Goal: Task Accomplishment & Management: Use online tool/utility

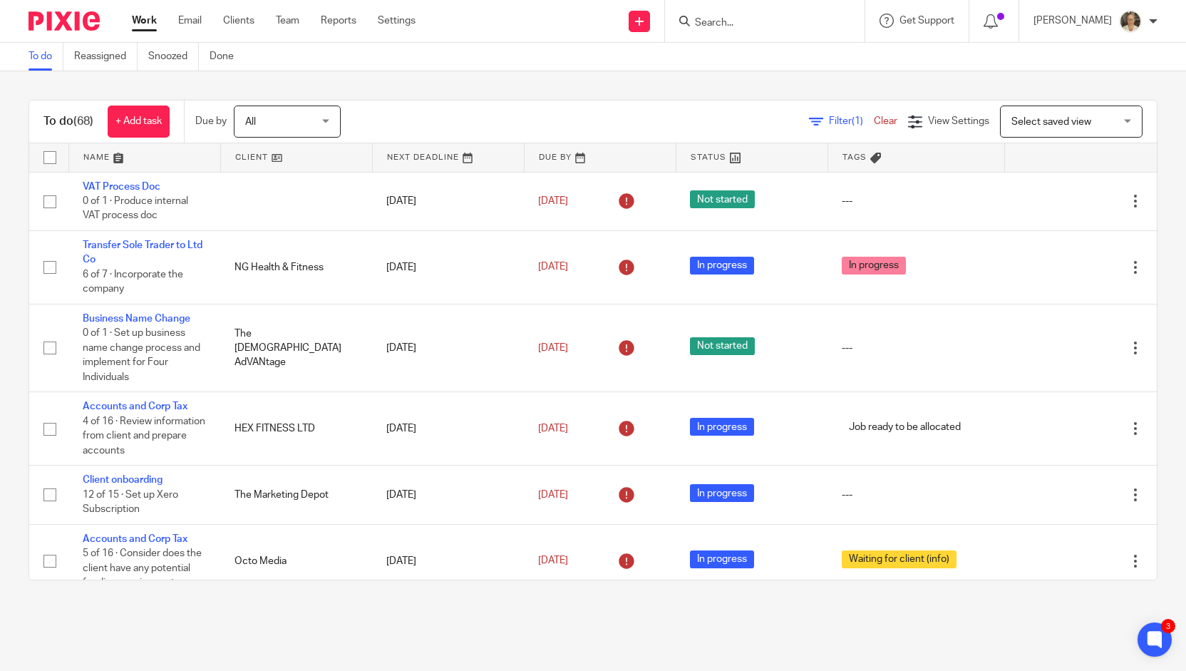
click at [762, 29] on input "Search" at bounding box center [758, 23] width 128 height 13
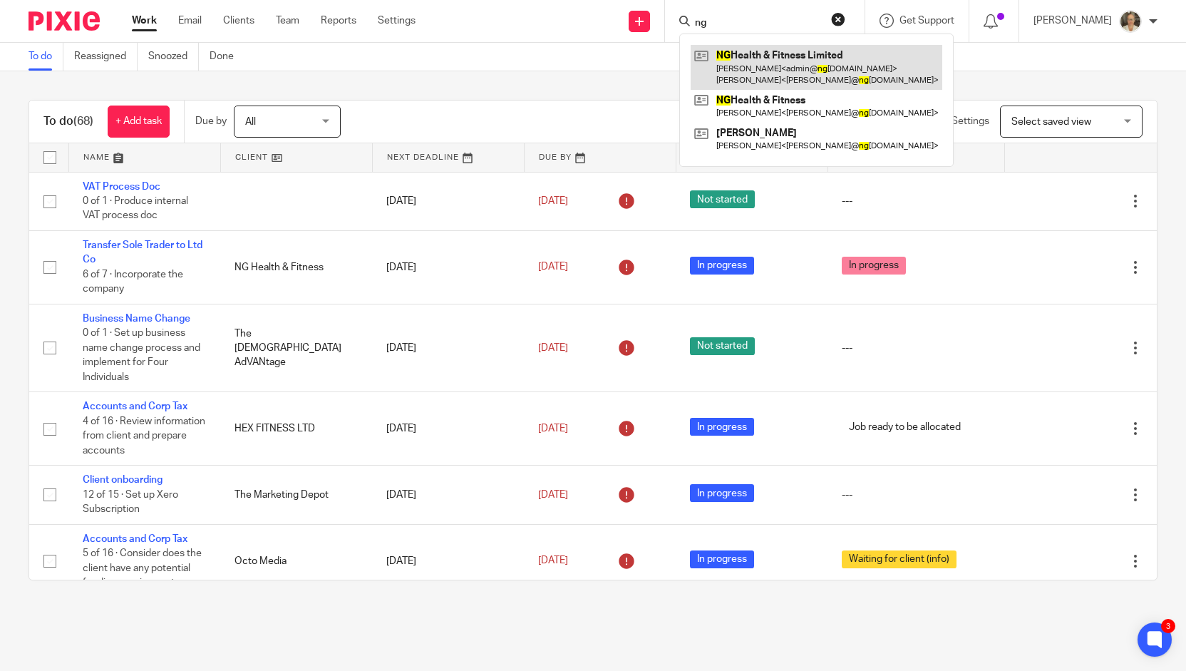
type input "ng"
click at [779, 72] on link at bounding box center [817, 67] width 252 height 44
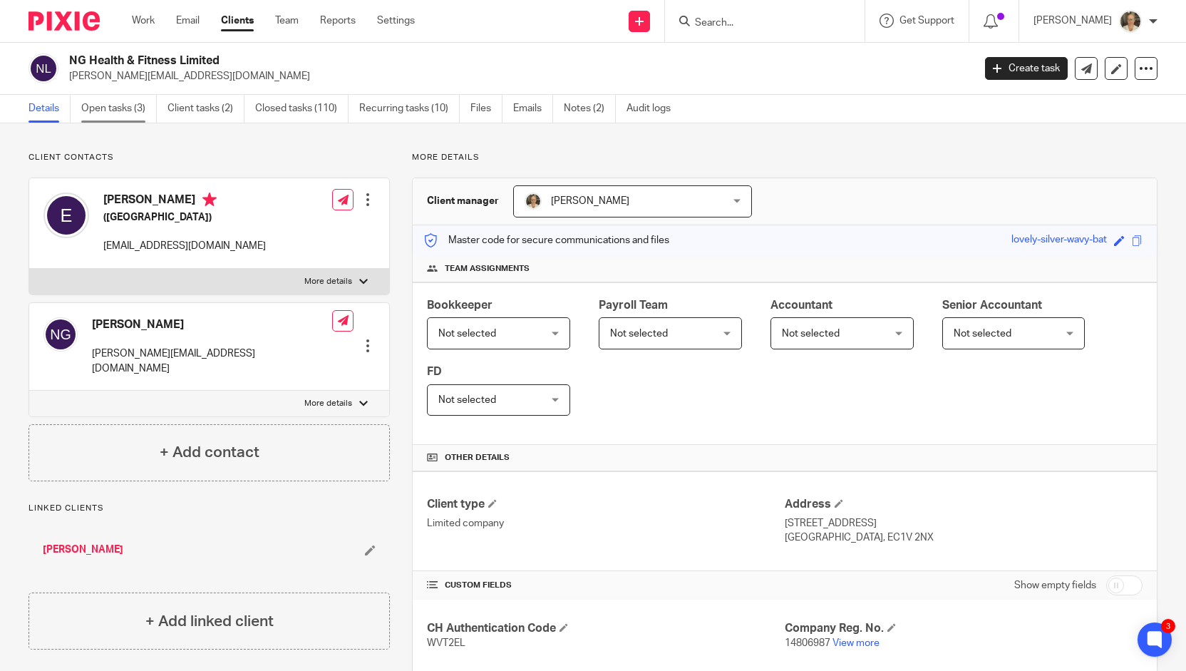
click at [114, 106] on link "Open tasks (3)" at bounding box center [119, 109] width 76 height 28
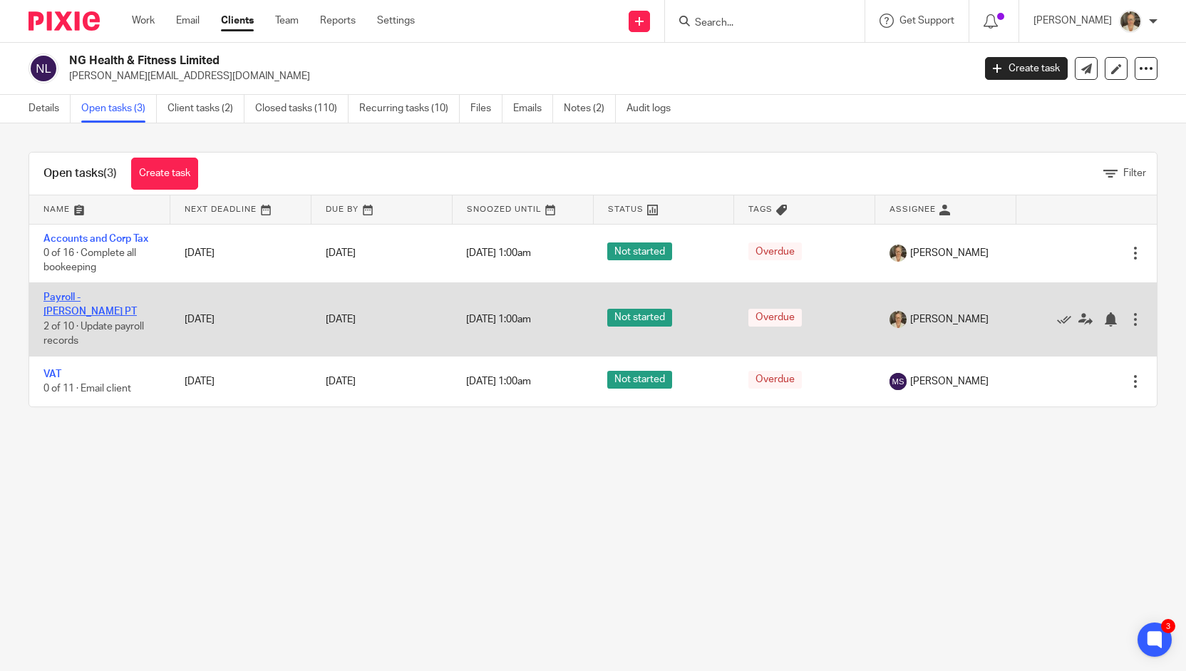
click at [87, 295] on link "Payroll - [PERSON_NAME] PT" at bounding box center [89, 304] width 93 height 24
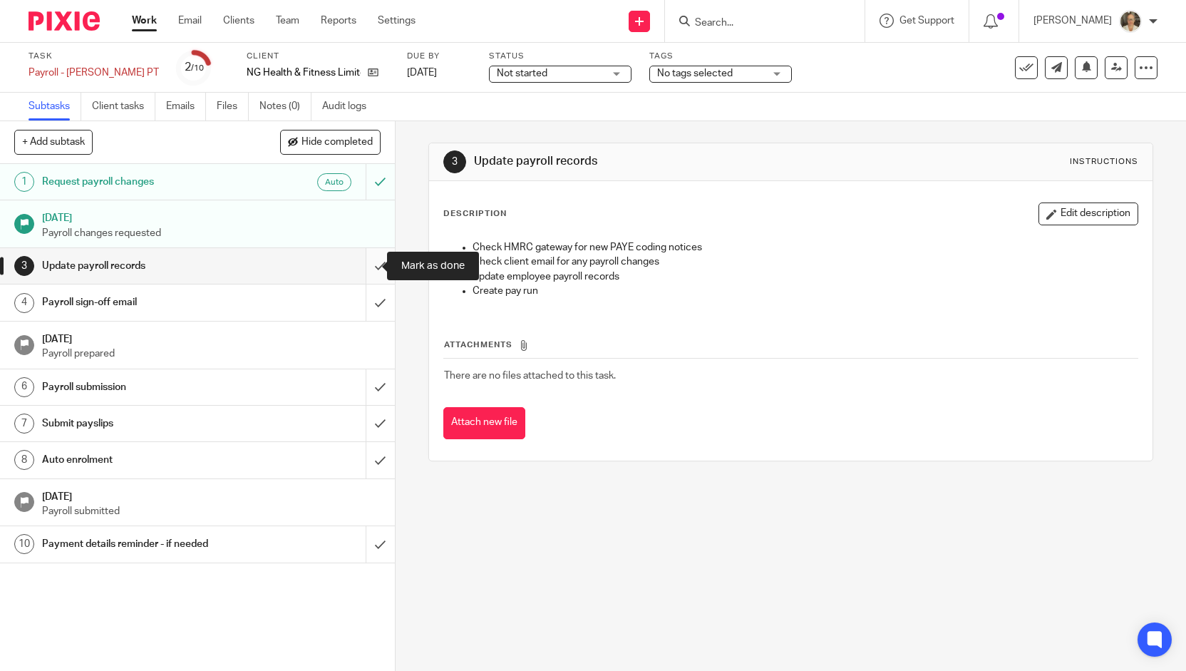
click at [364, 264] on input "submit" at bounding box center [197, 266] width 395 height 36
click at [359, 298] on input "submit" at bounding box center [197, 302] width 395 height 36
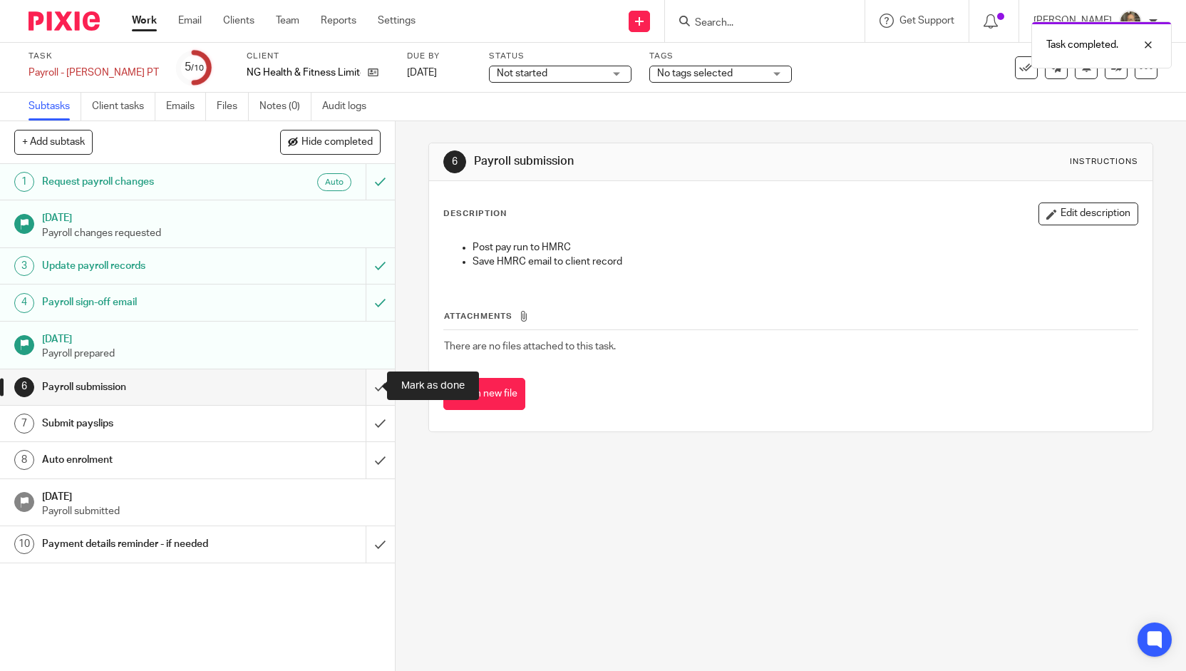
click at [360, 382] on input "submit" at bounding box center [197, 387] width 395 height 36
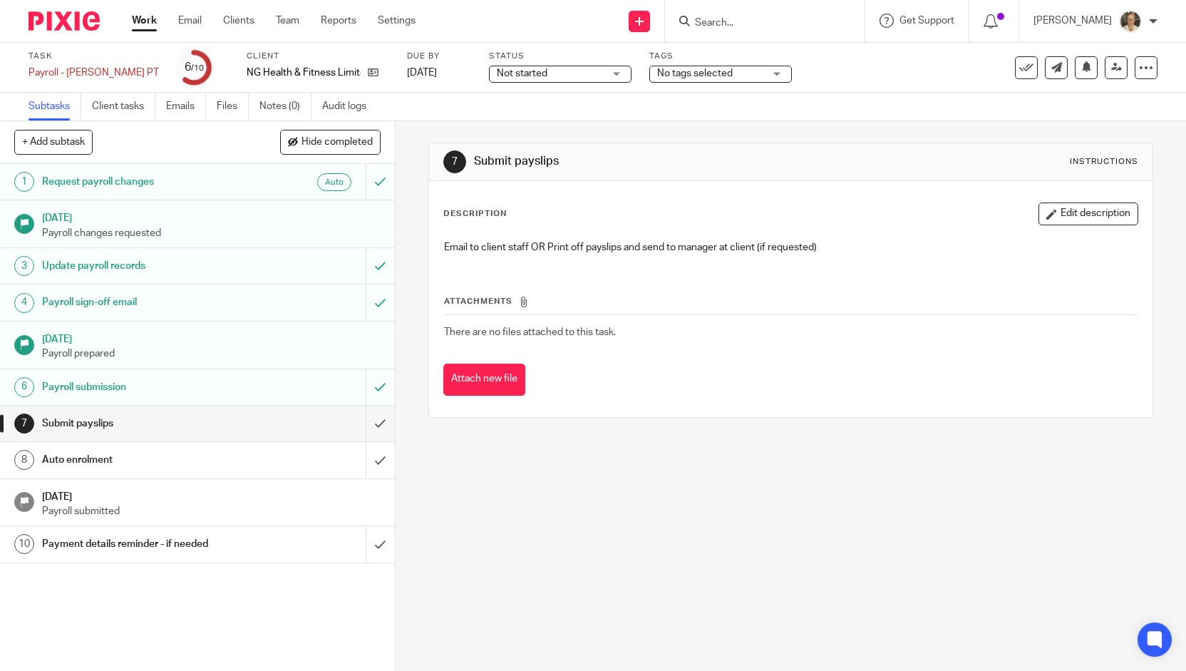
click at [363, 426] on input "submit" at bounding box center [197, 424] width 395 height 36
click at [367, 457] on input "submit" at bounding box center [197, 460] width 395 height 36
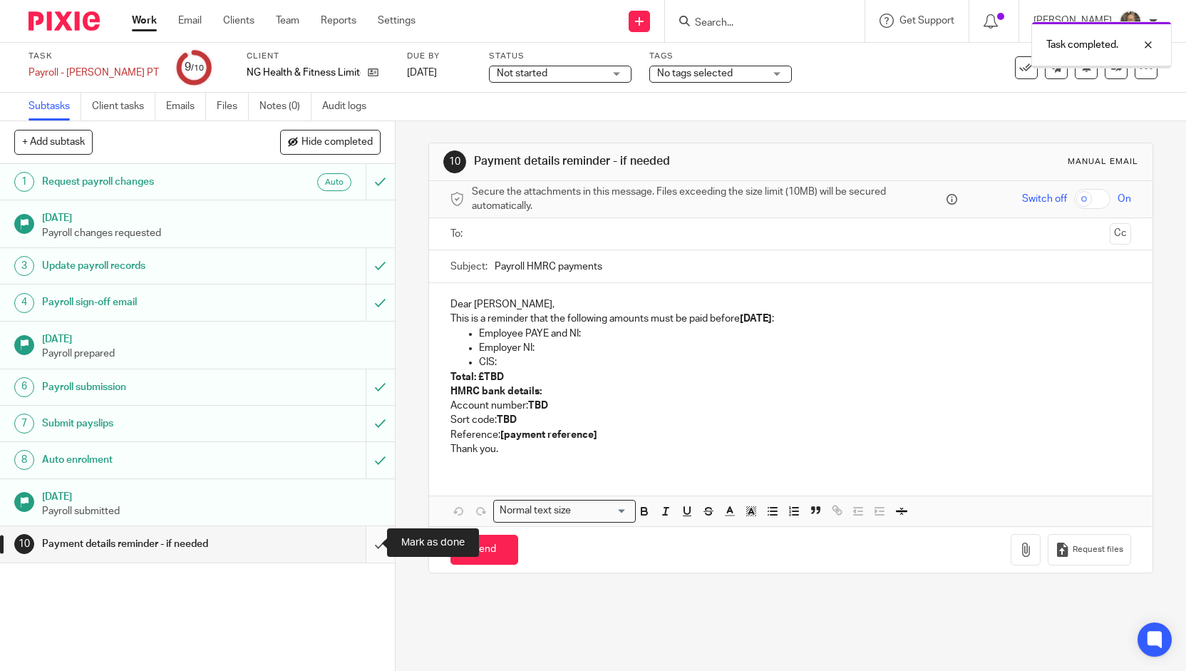
click at [361, 545] on input "submit" at bounding box center [197, 544] width 395 height 36
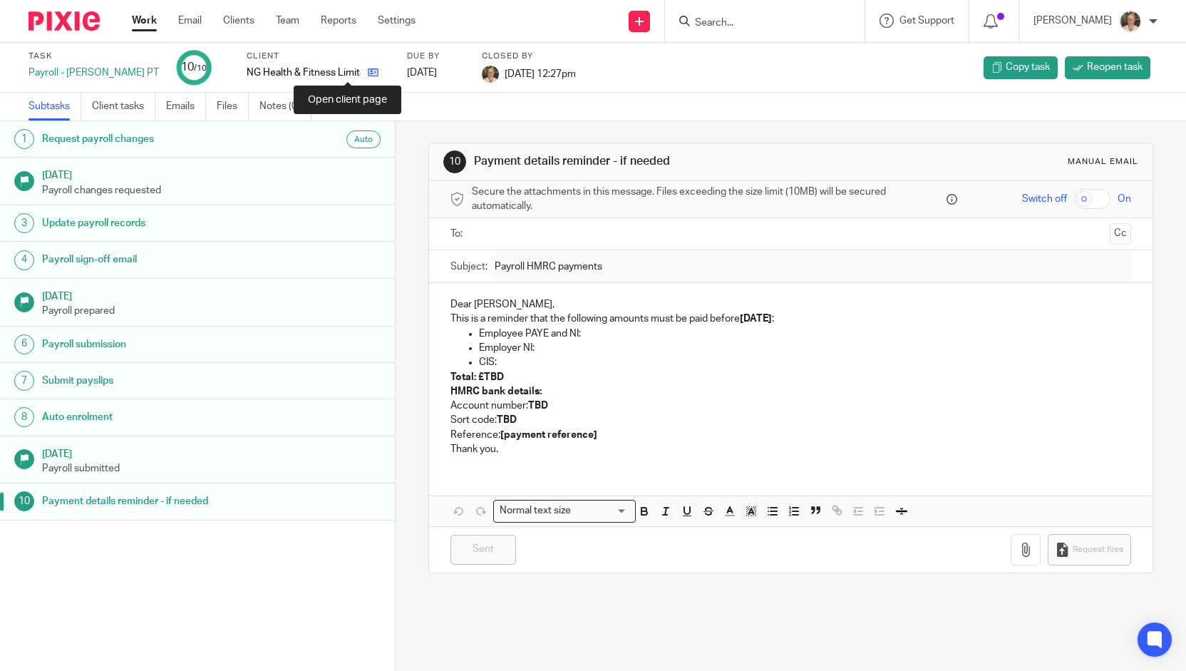
click at [368, 73] on icon at bounding box center [373, 72] width 11 height 11
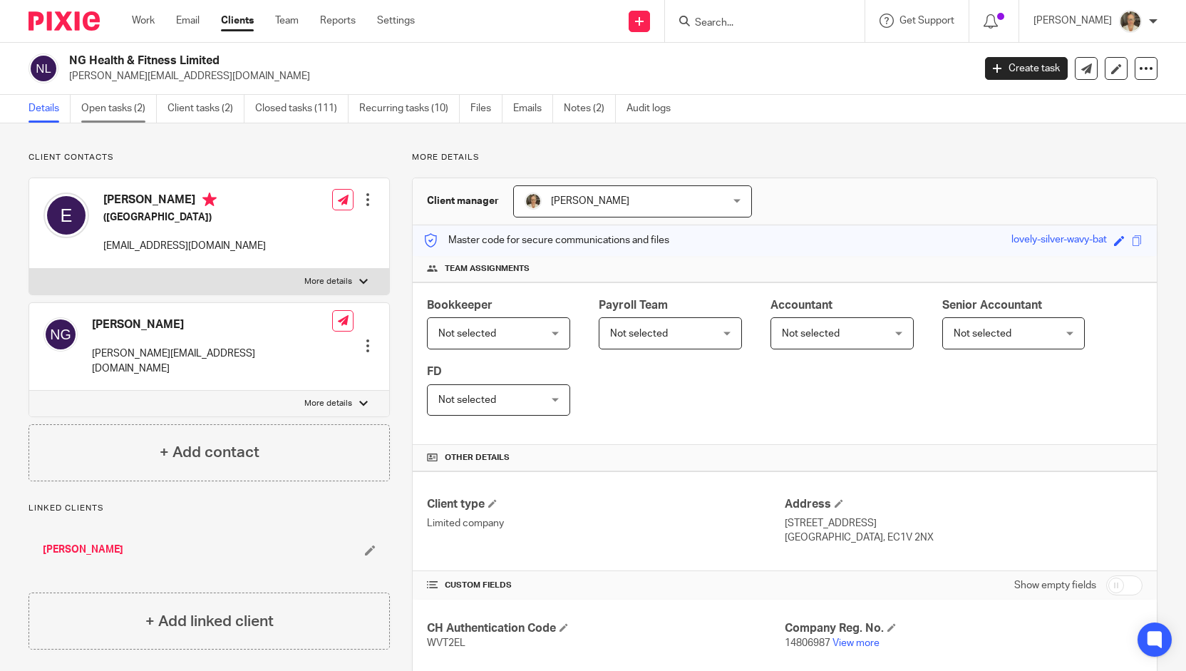
click at [97, 106] on link "Open tasks (2)" at bounding box center [119, 109] width 76 height 28
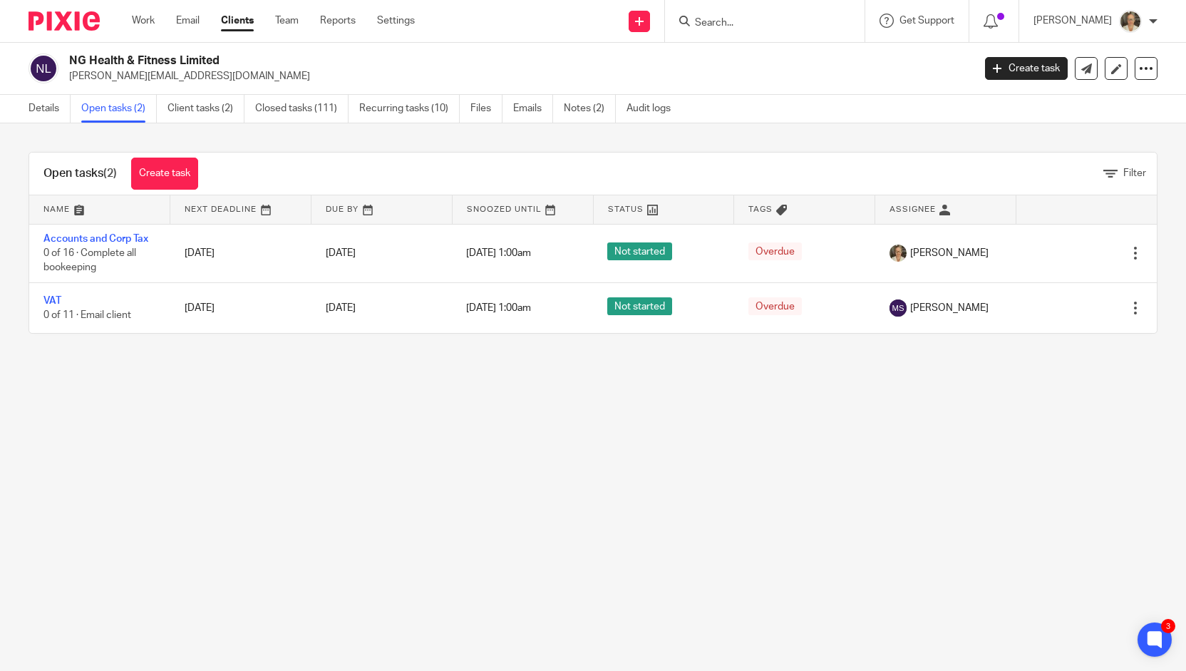
click at [769, 26] on input "Search" at bounding box center [758, 23] width 128 height 13
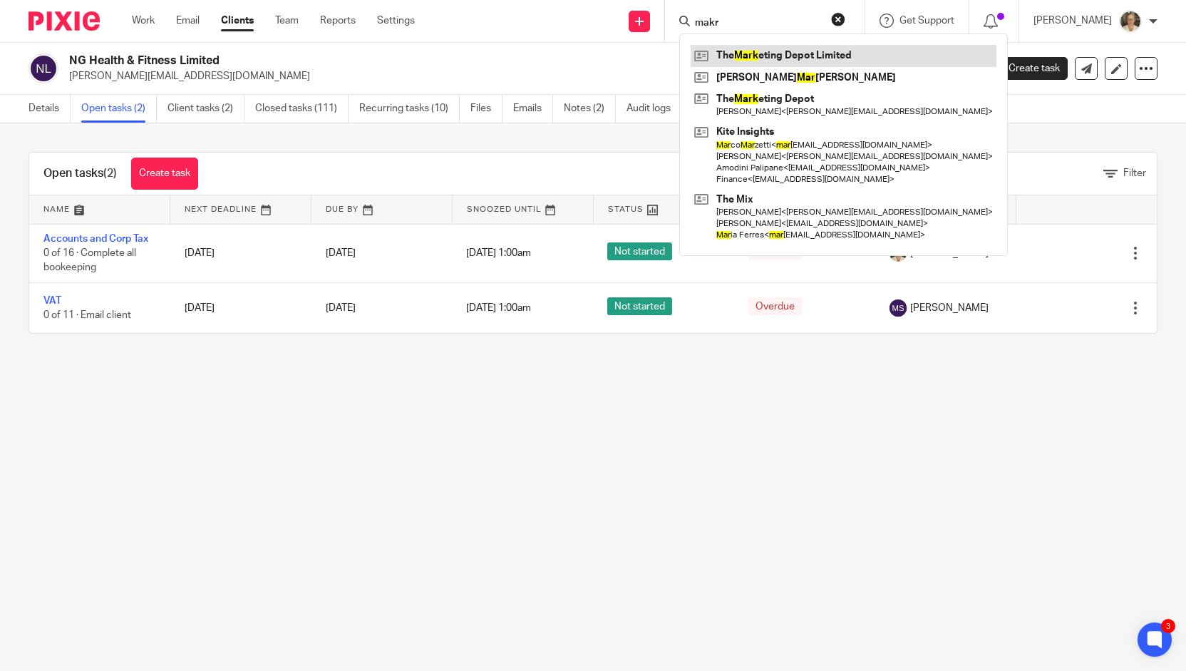
type input "makr"
click at [811, 51] on link at bounding box center [844, 55] width 306 height 21
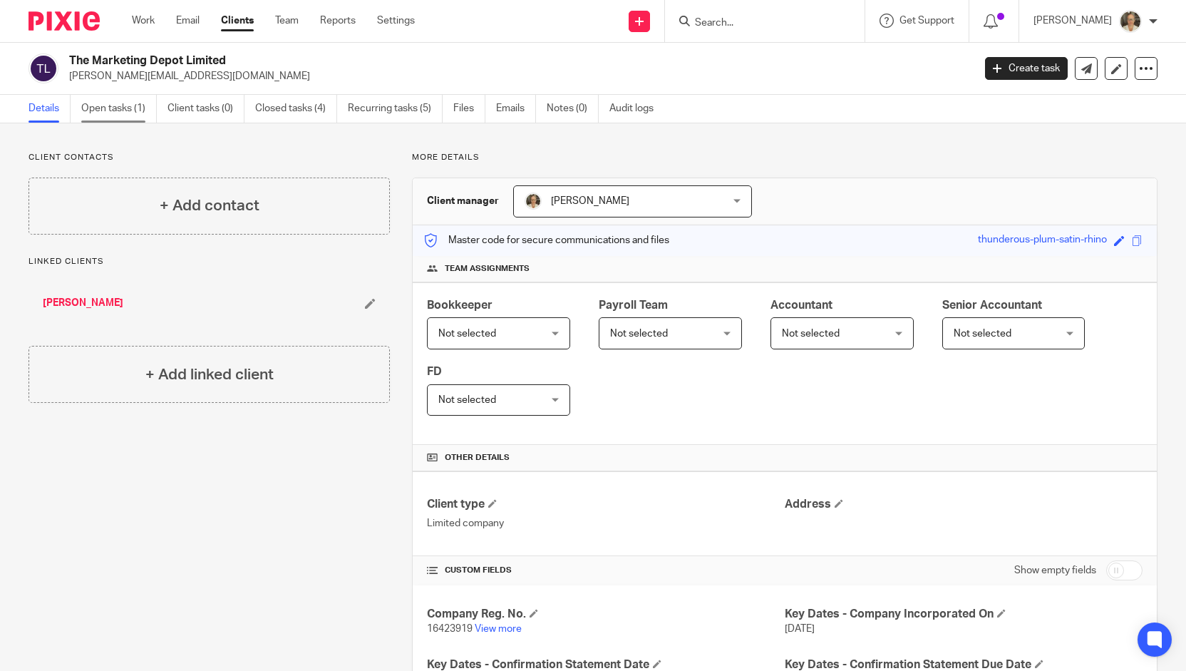
click at [130, 115] on link "Open tasks (1)" at bounding box center [119, 109] width 76 height 28
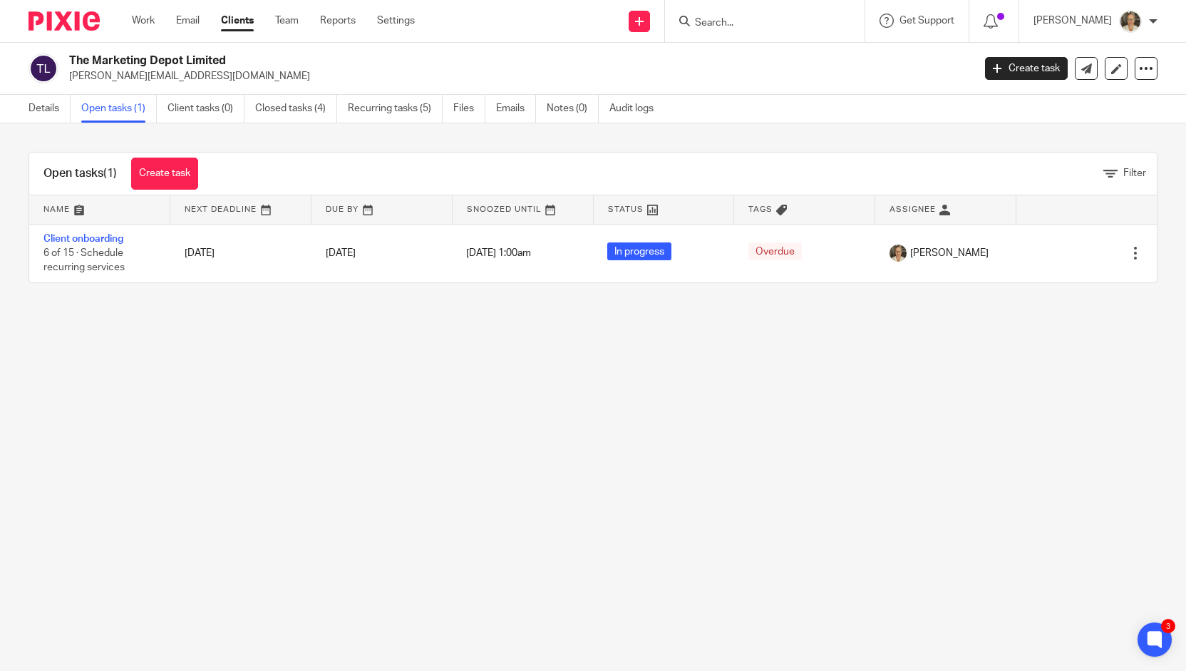
click at [750, 33] on div at bounding box center [765, 21] width 200 height 42
click at [752, 24] on input "Search" at bounding box center [758, 23] width 128 height 13
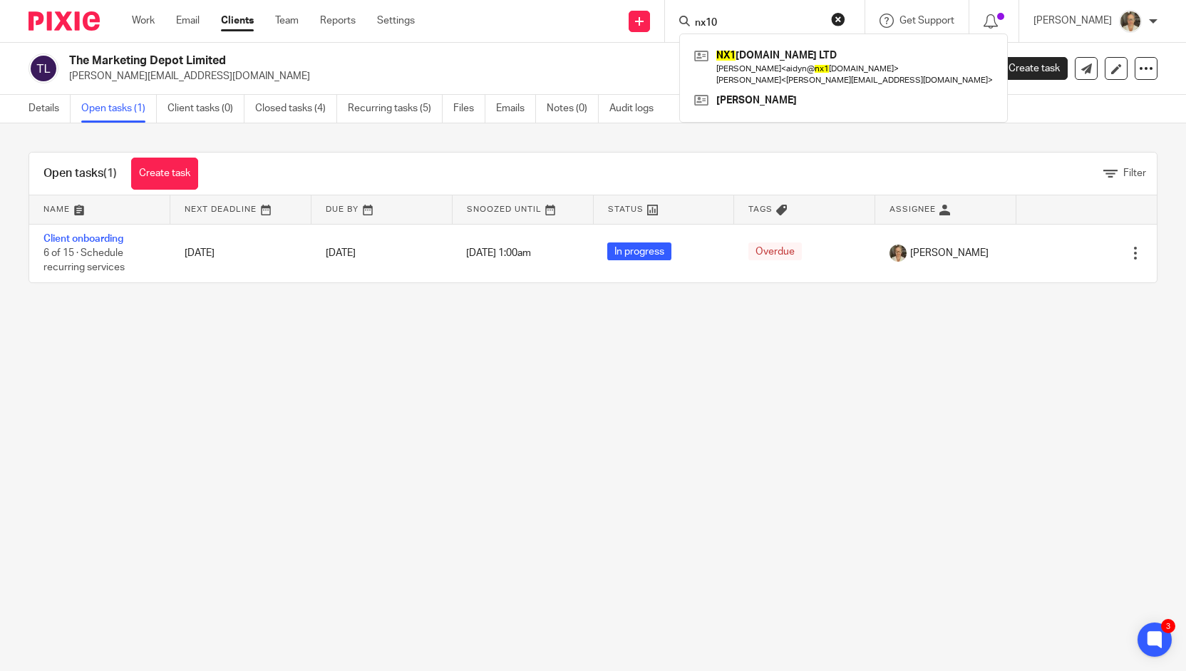
type input "nx10"
click button "submit" at bounding box center [0, 0] width 0 height 0
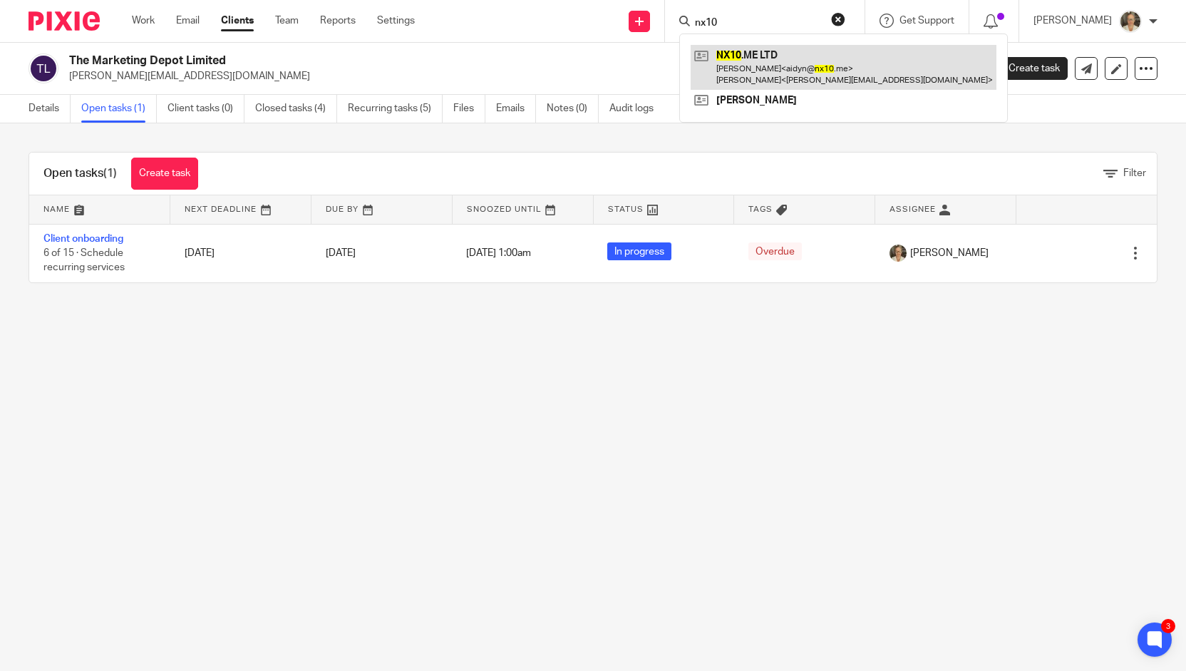
click at [784, 71] on link at bounding box center [844, 67] width 306 height 44
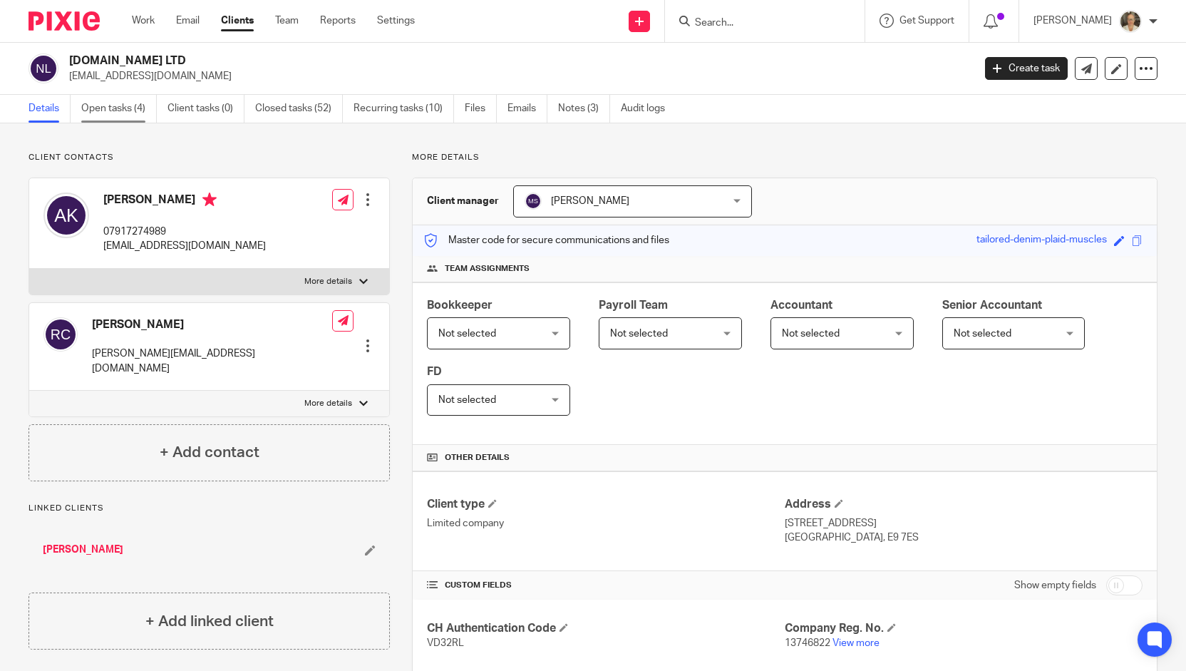
click at [113, 103] on link "Open tasks (4)" at bounding box center [119, 109] width 76 height 28
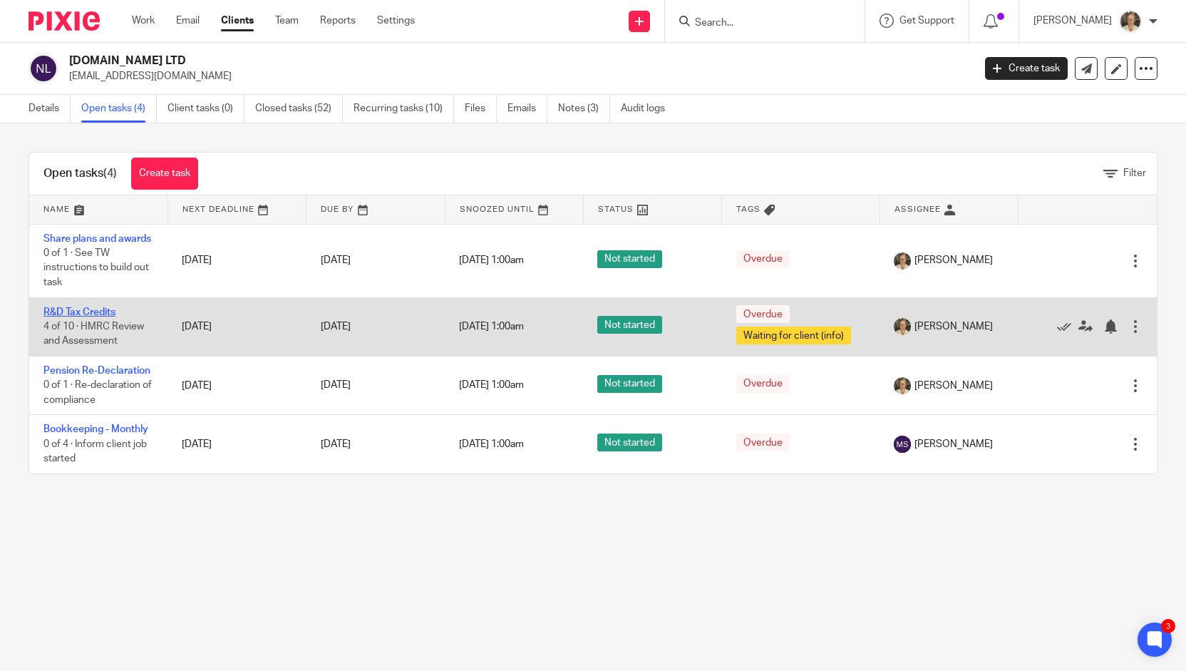
click at [103, 317] on link "R&D Tax Credits" at bounding box center [79, 312] width 72 height 10
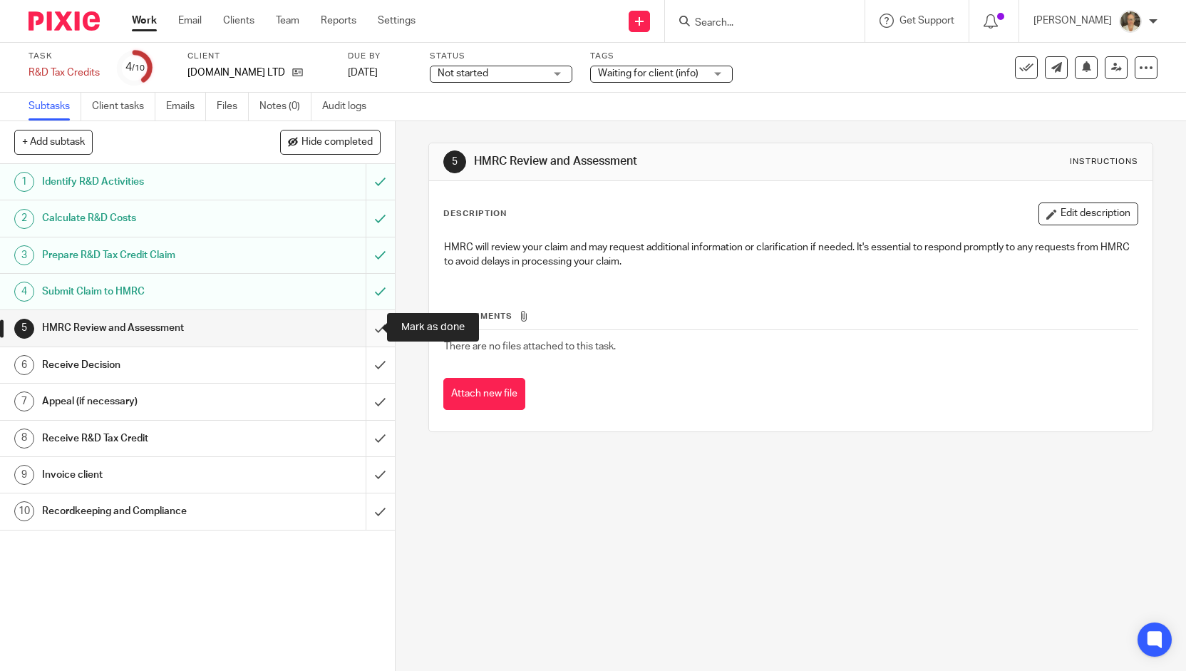
click at [365, 325] on input "submit" at bounding box center [197, 328] width 395 height 36
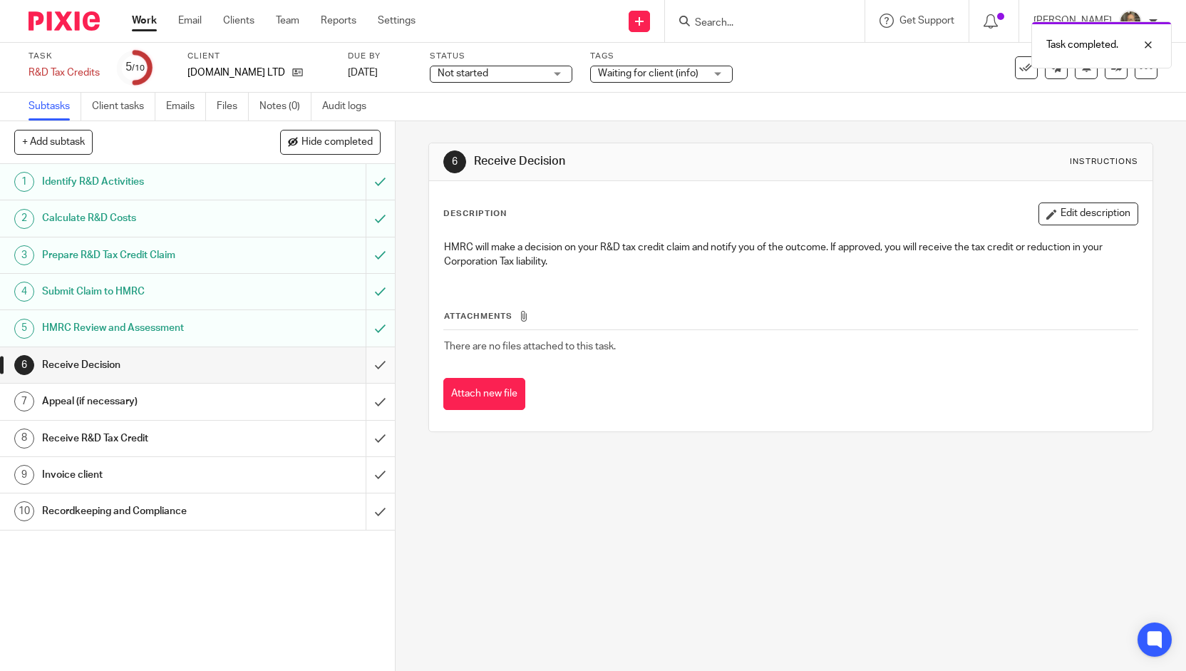
click at [362, 361] on input "submit" at bounding box center [197, 365] width 395 height 36
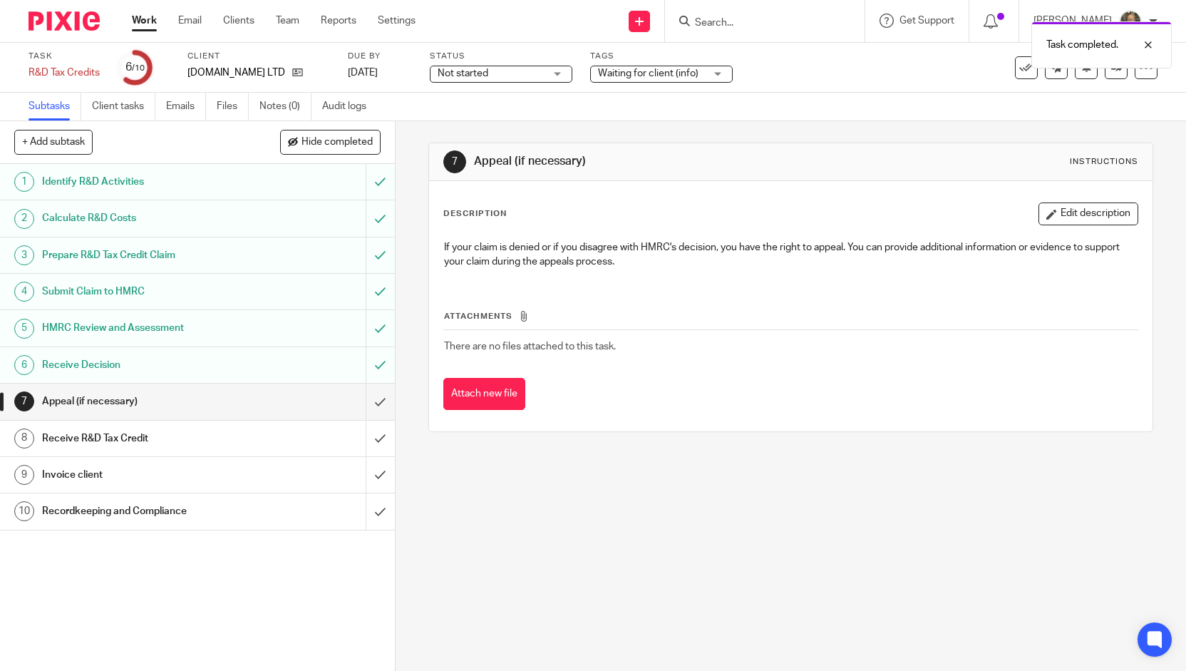
click at [209, 441] on h1 "Receive R&D Tax Credit" at bounding box center [145, 438] width 206 height 21
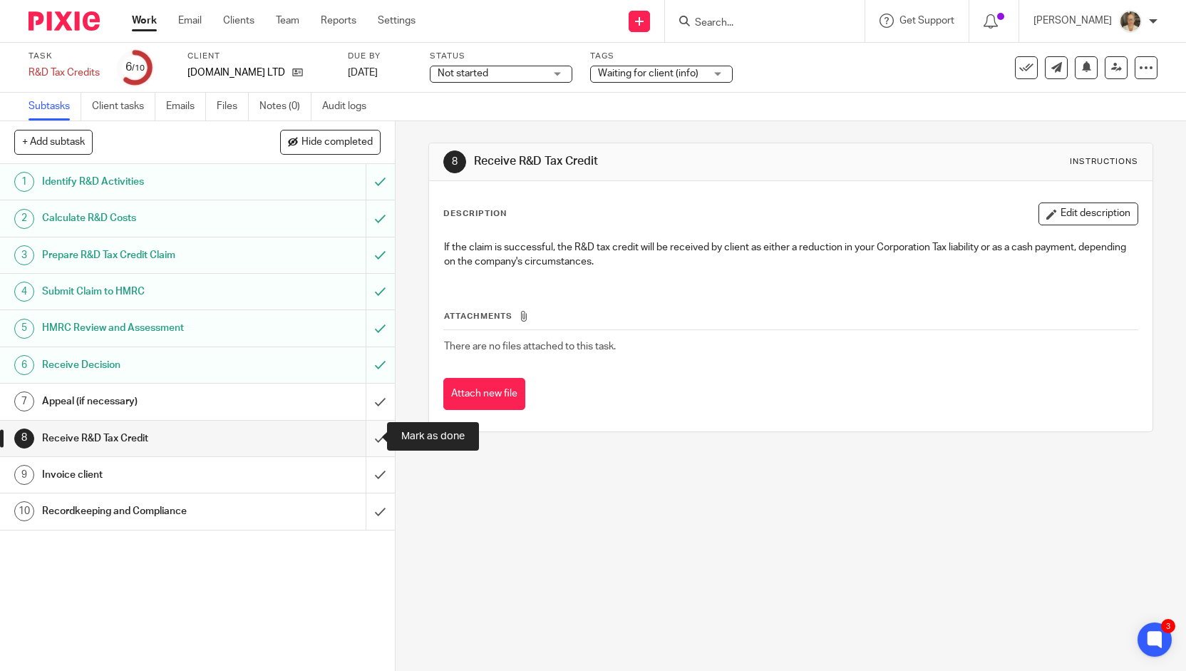
click at [363, 440] on input "submit" at bounding box center [197, 439] width 395 height 36
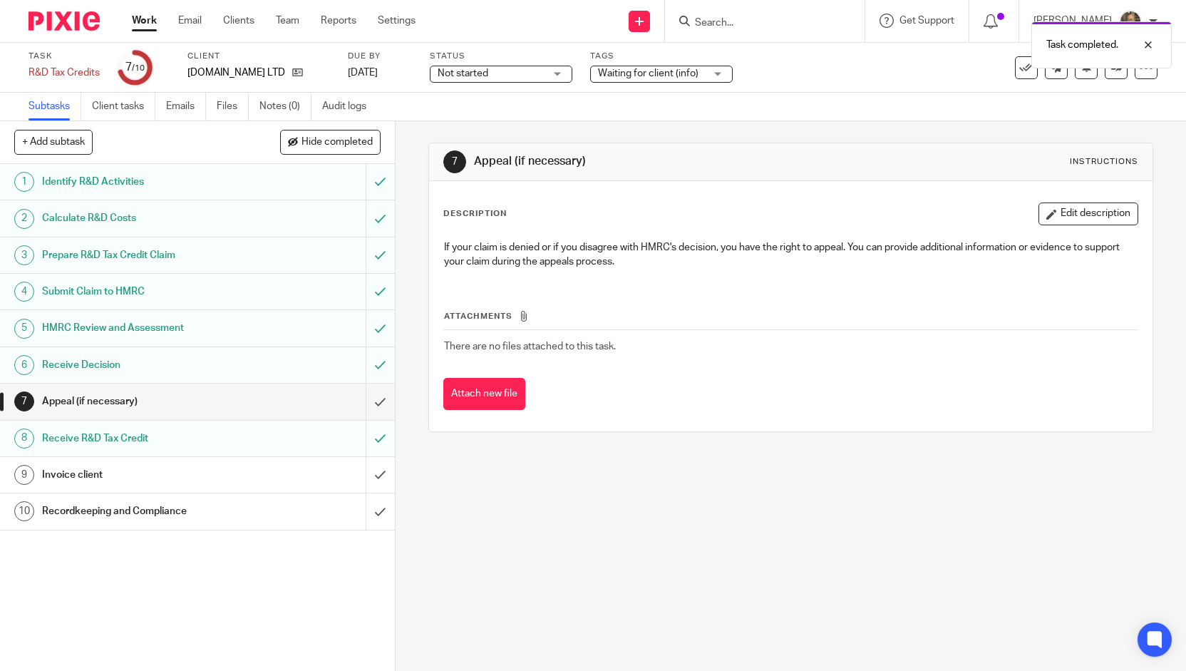
click at [201, 478] on h1 "Invoice client" at bounding box center [145, 474] width 206 height 21
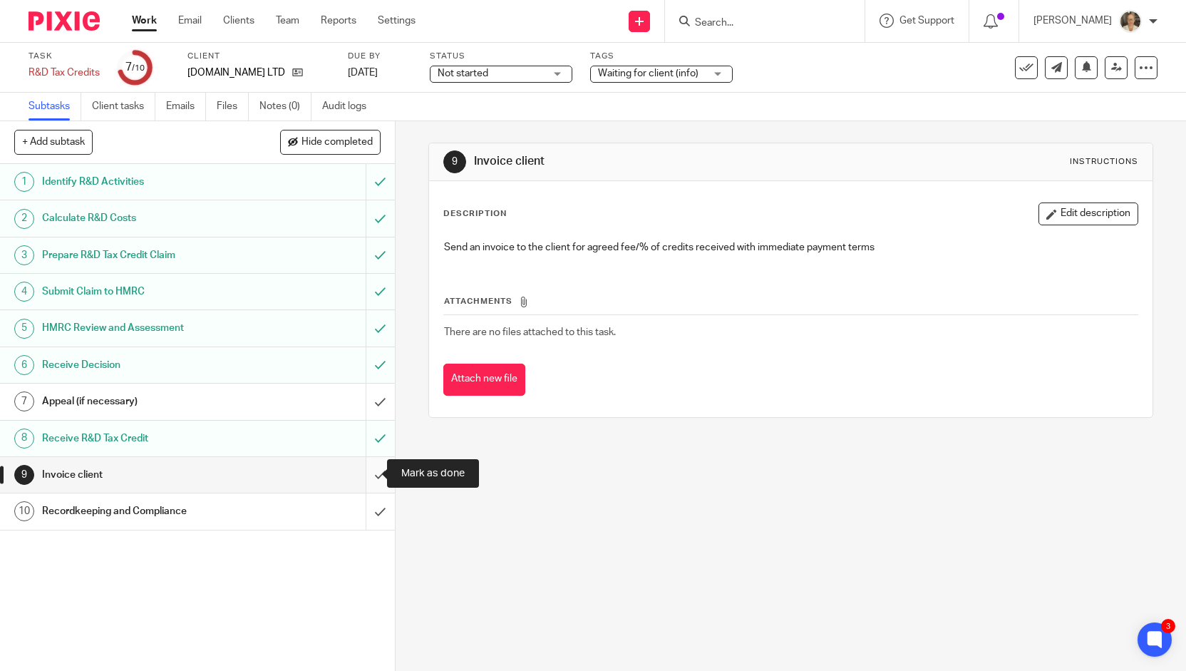
click at [366, 478] on input "submit" at bounding box center [197, 475] width 395 height 36
